Goal: Task Accomplishment & Management: Manage account settings

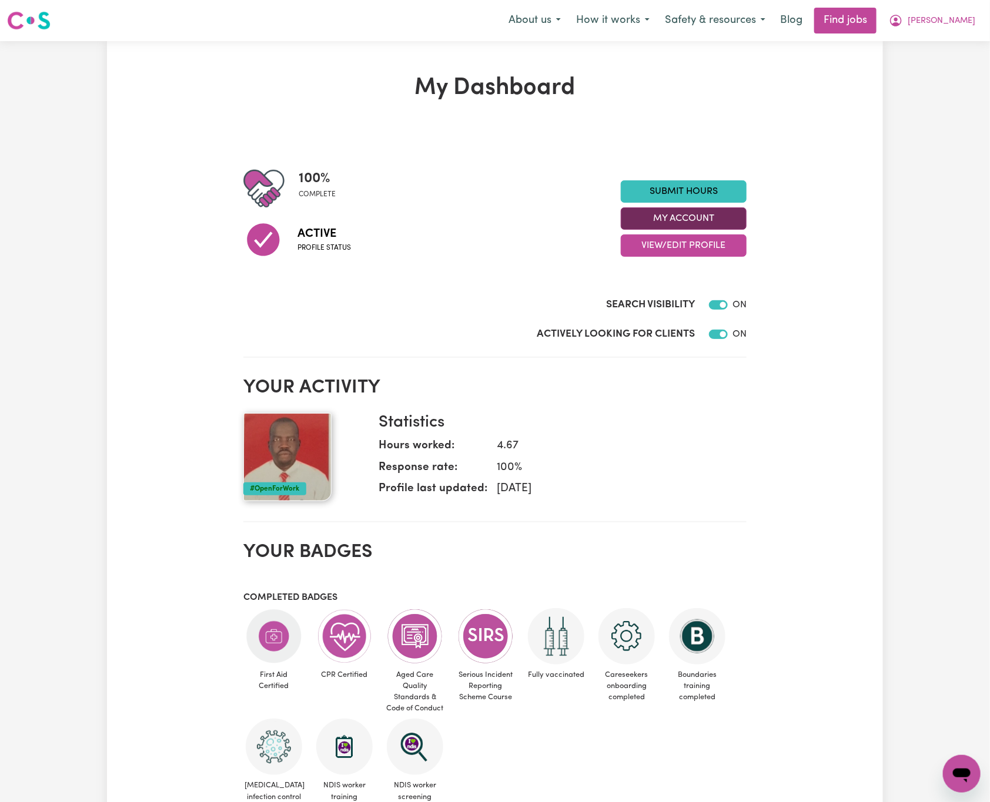
click at [661, 225] on button "My Account" at bounding box center [684, 218] width 126 height 22
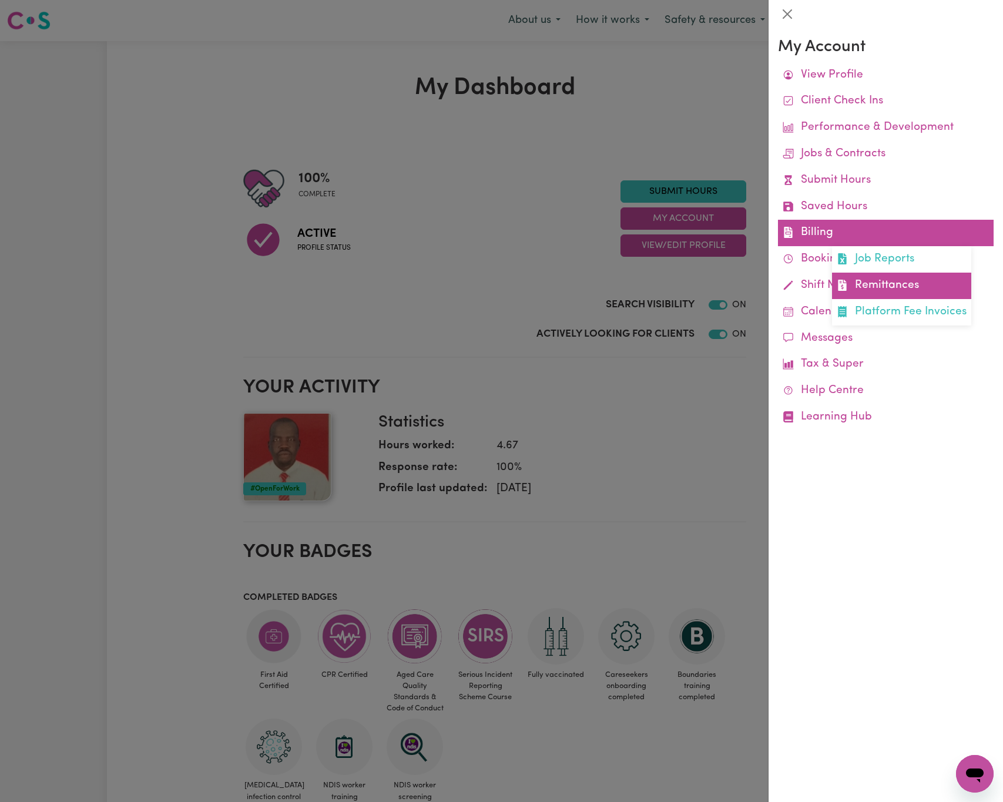
click at [896, 286] on link "Remittances" at bounding box center [901, 286] width 139 height 26
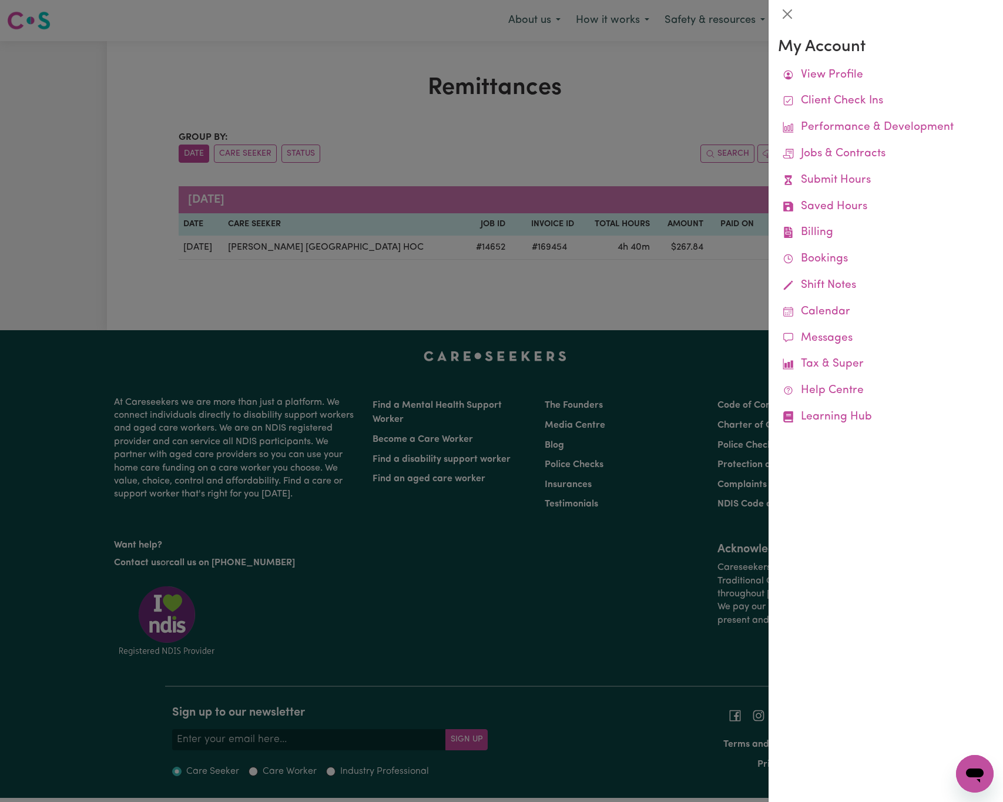
click at [688, 309] on div at bounding box center [501, 401] width 1003 height 802
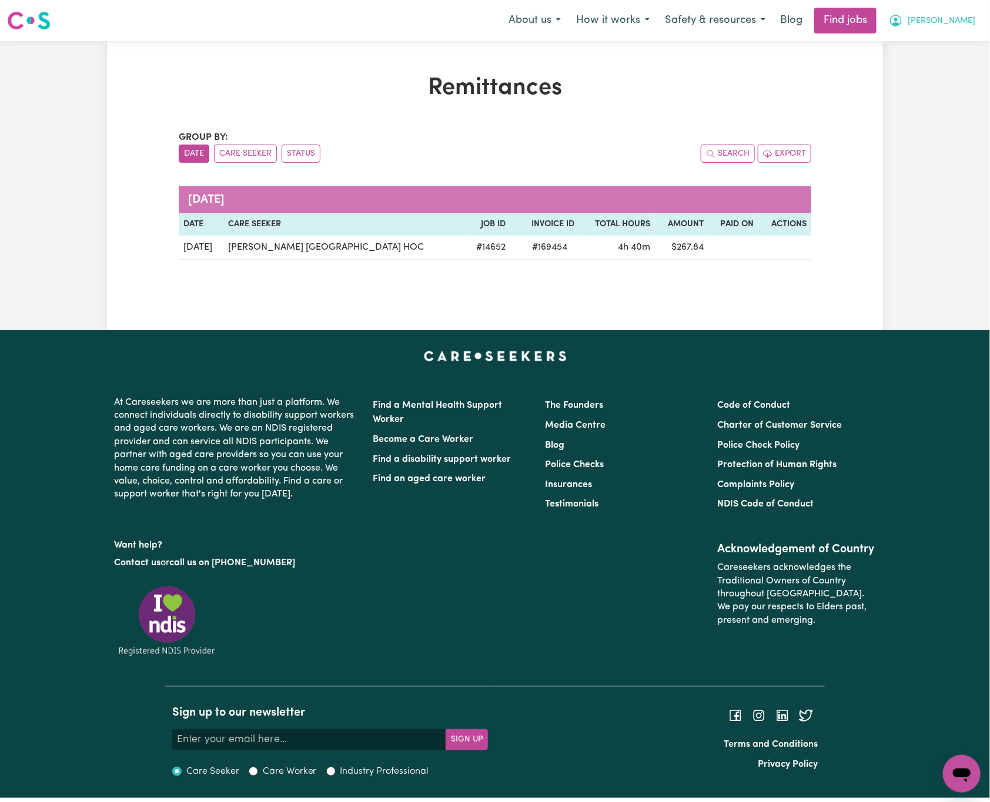
click at [951, 12] on button "[PERSON_NAME]" at bounding box center [932, 20] width 102 height 25
click at [942, 92] on link "Logout" at bounding box center [935, 90] width 93 height 22
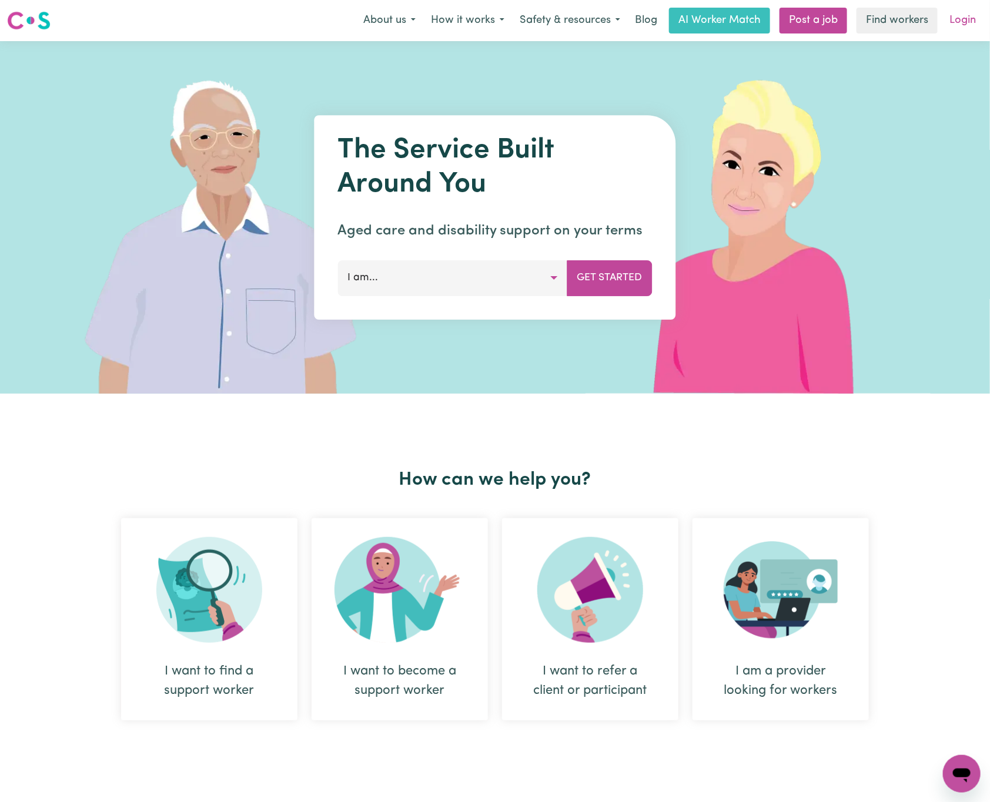
click at [956, 9] on link "Login" at bounding box center [962, 21] width 41 height 26
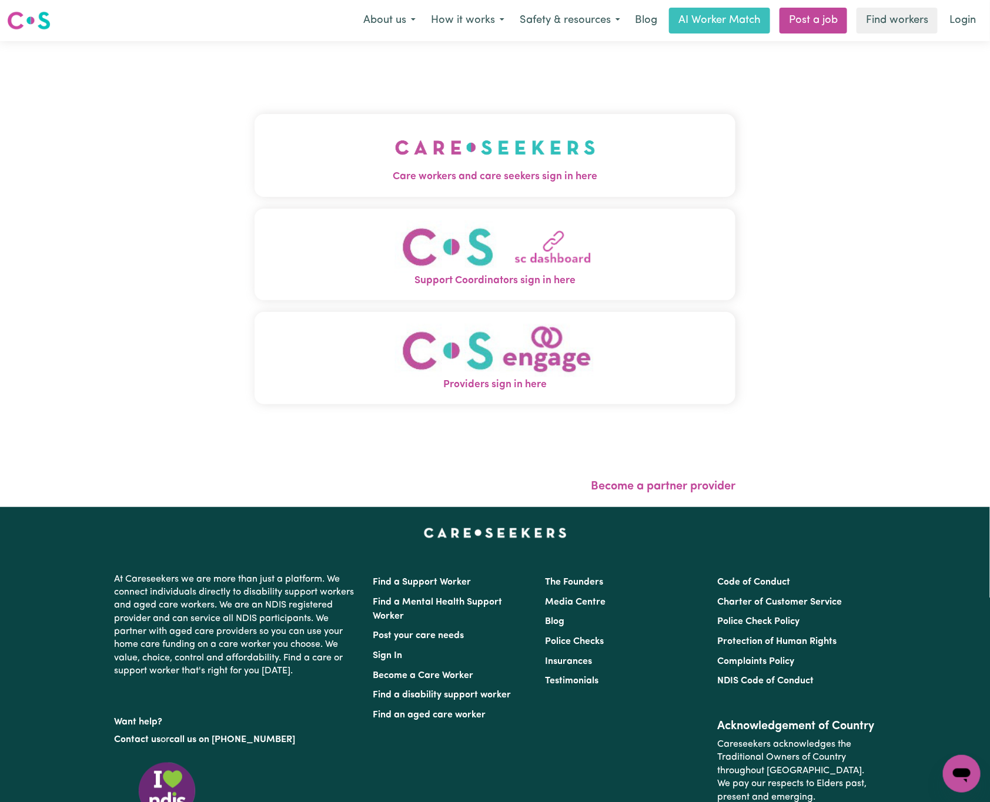
drag, startPoint x: 219, startPoint y: 138, endPoint x: 232, endPoint y: 143, distance: 14.2
click at [254, 140] on button "Care workers and care seekers sign in here" at bounding box center [494, 155] width 481 height 82
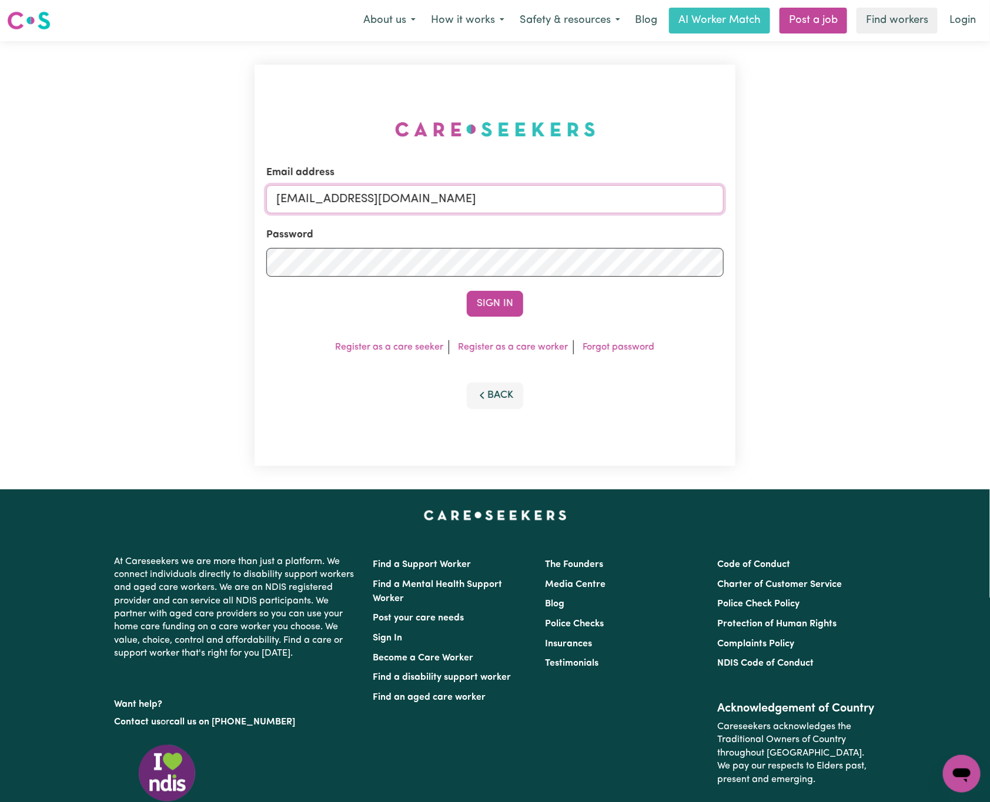
drag, startPoint x: 335, startPoint y: 196, endPoint x: 711, endPoint y: 192, distance: 375.6
click at [711, 192] on input "[EMAIL_ADDRESS][DOMAIN_NAME]" at bounding box center [494, 199] width 457 height 28
paste input "[EMAIL_ADDRESS][DOMAIN_NAME]"
type input "superuser~[EMAIL_ADDRESS][DOMAIN_NAME]"
click at [467, 291] on button "Sign In" at bounding box center [495, 304] width 56 height 26
